Goal: Find specific page/section: Find specific page/section

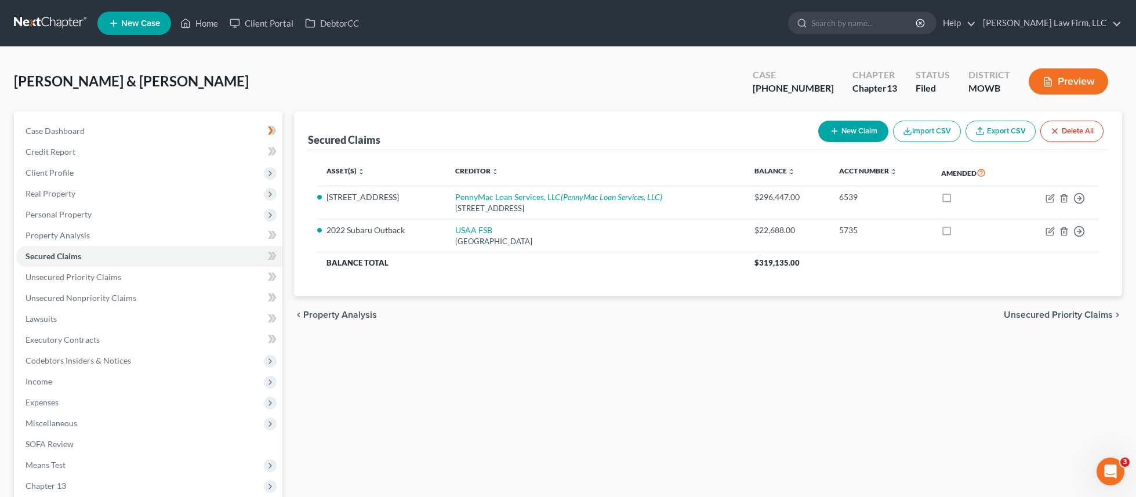
click at [48, 18] on link at bounding box center [51, 23] width 74 height 21
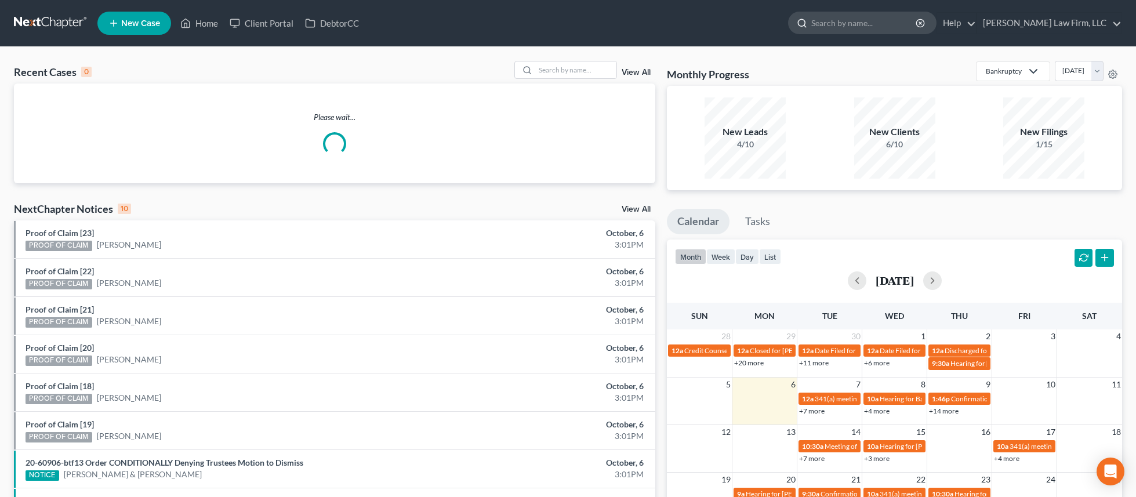
click at [886, 26] on input "search" at bounding box center [865, 22] width 106 height 21
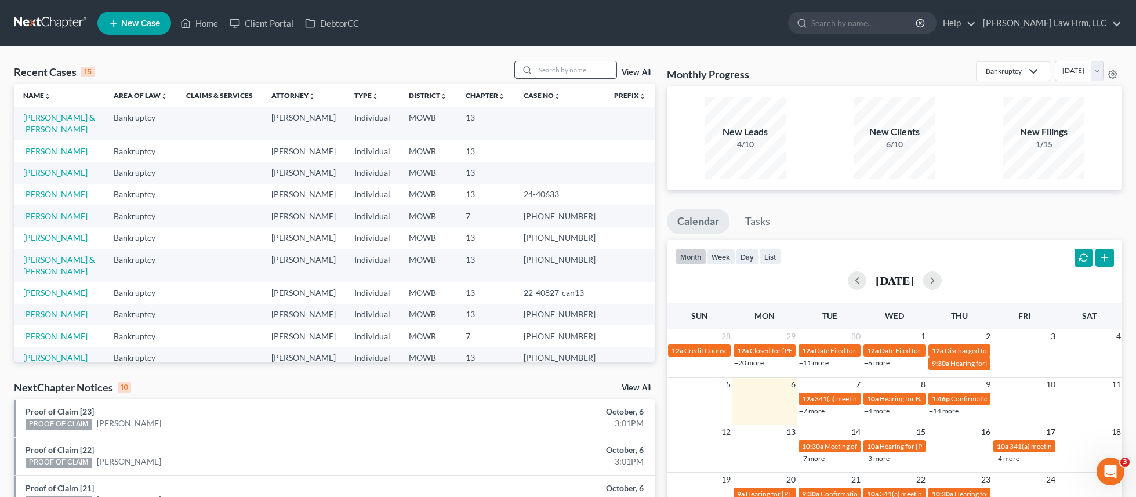
click at [544, 67] on input "search" at bounding box center [575, 69] width 81 height 17
type input "baylor"
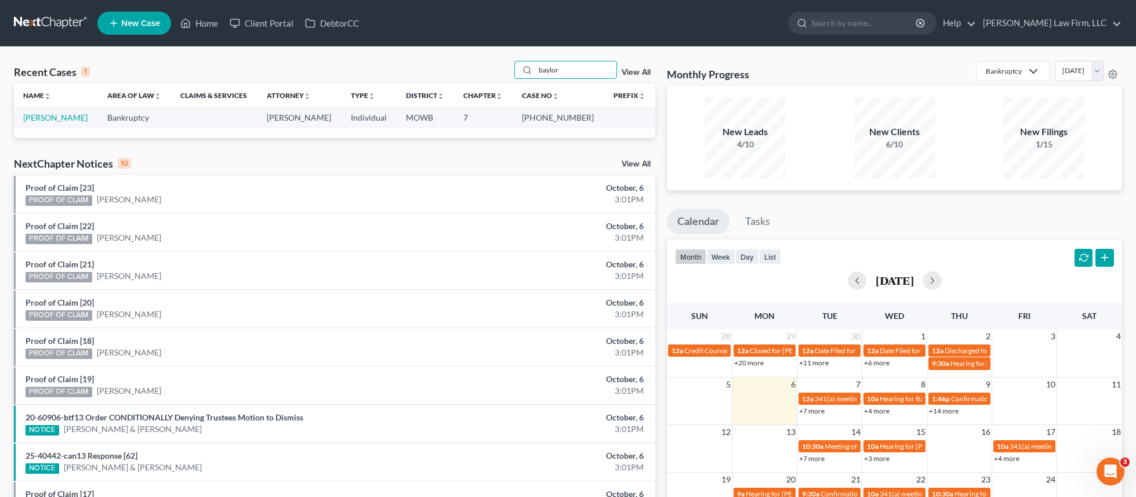
click at [49, 111] on td "Baylor, Marsha" at bounding box center [56, 117] width 84 height 21
click at [57, 114] on link "Baylor, Marsha" at bounding box center [55, 118] width 64 height 10
select select "4"
